Goal: Task Accomplishment & Management: Manage account settings

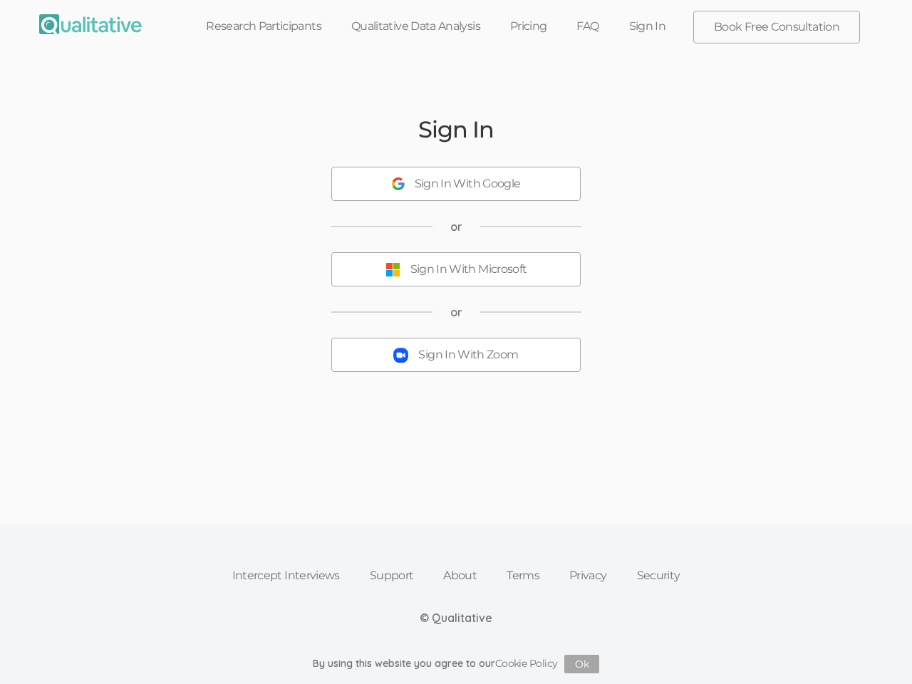
click at [456, 342] on button "Sign In With Zoom" at bounding box center [455, 355] width 249 height 34
click at [456, 184] on div "Sign In With Google" at bounding box center [468, 184] width 106 height 16
click at [456, 269] on div "Sign In With Microsoft" at bounding box center [468, 269] width 117 height 16
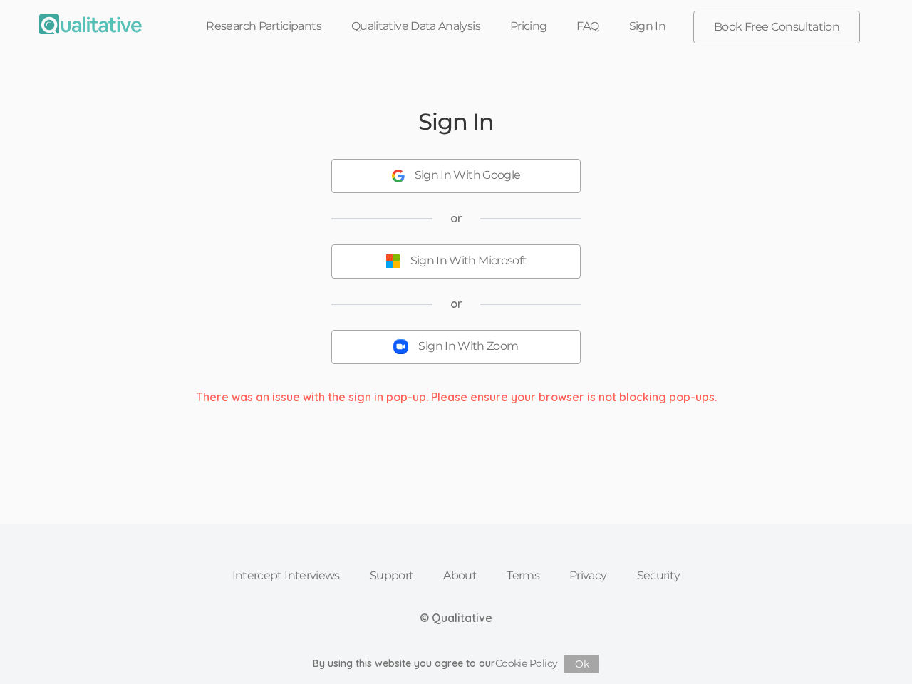
click at [456, 355] on div "Sign In With Zoom" at bounding box center [468, 346] width 100 height 16
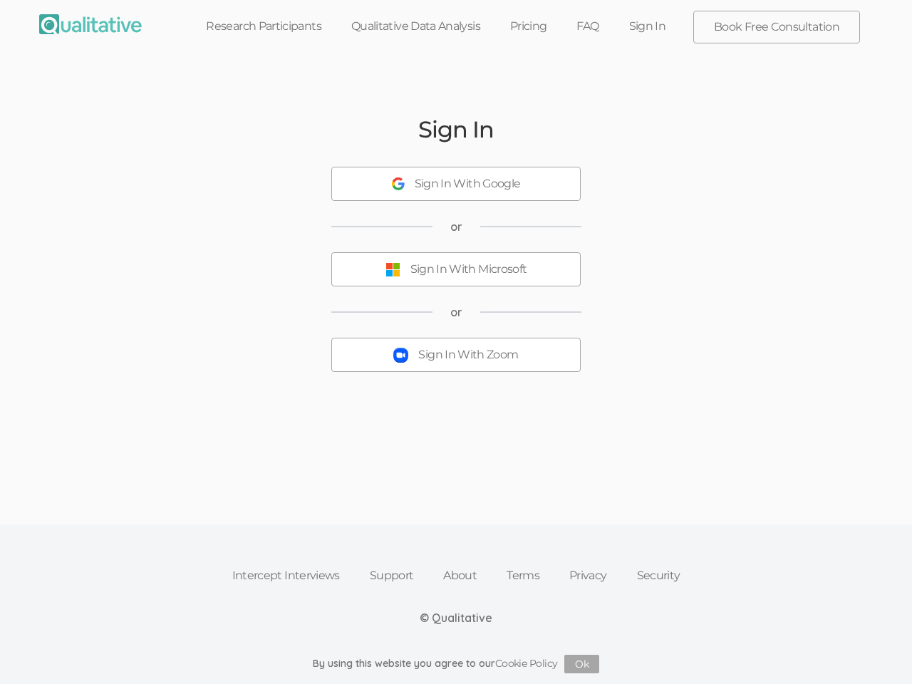
click at [582, 664] on button "Ok" at bounding box center [581, 664] width 35 height 19
